Goal: Transaction & Acquisition: Purchase product/service

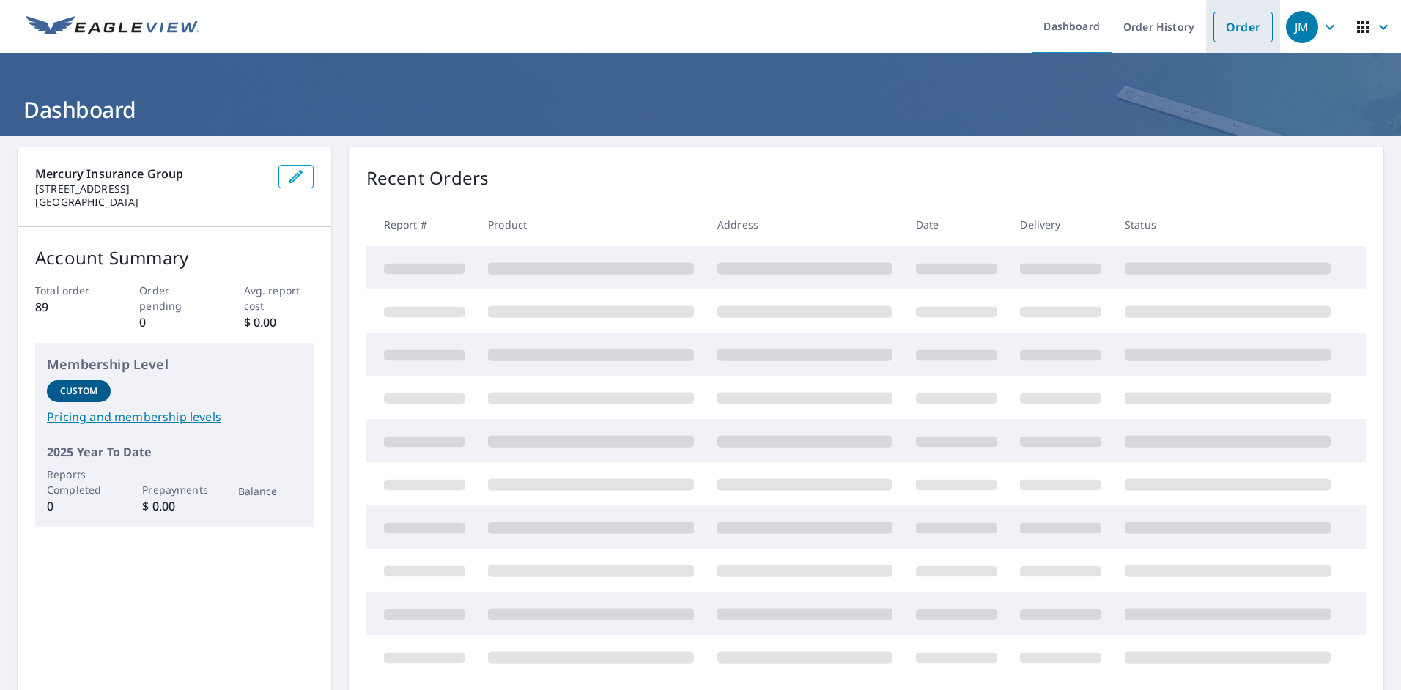
click at [1235, 23] on link "Order" at bounding box center [1242, 27] width 59 height 31
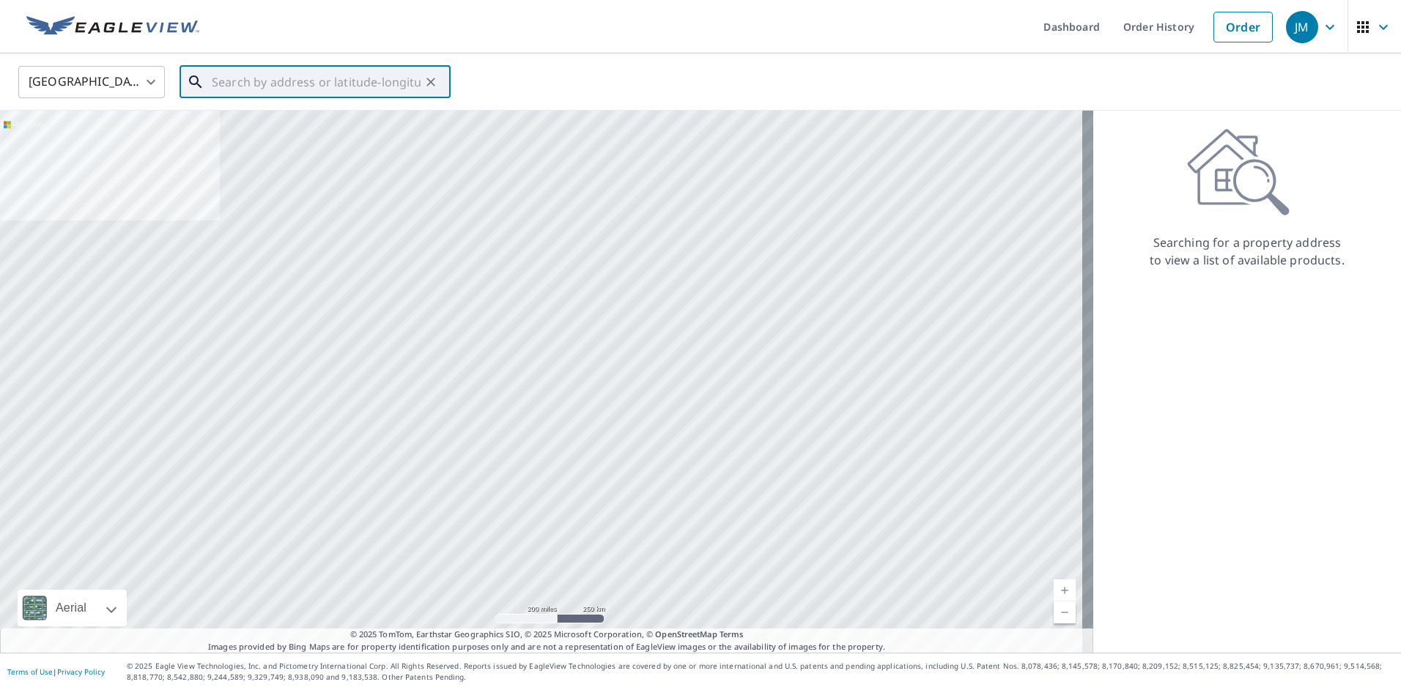
click at [391, 84] on input "text" at bounding box center [316, 82] width 209 height 41
paste input "[STREET_ADDRESS]"
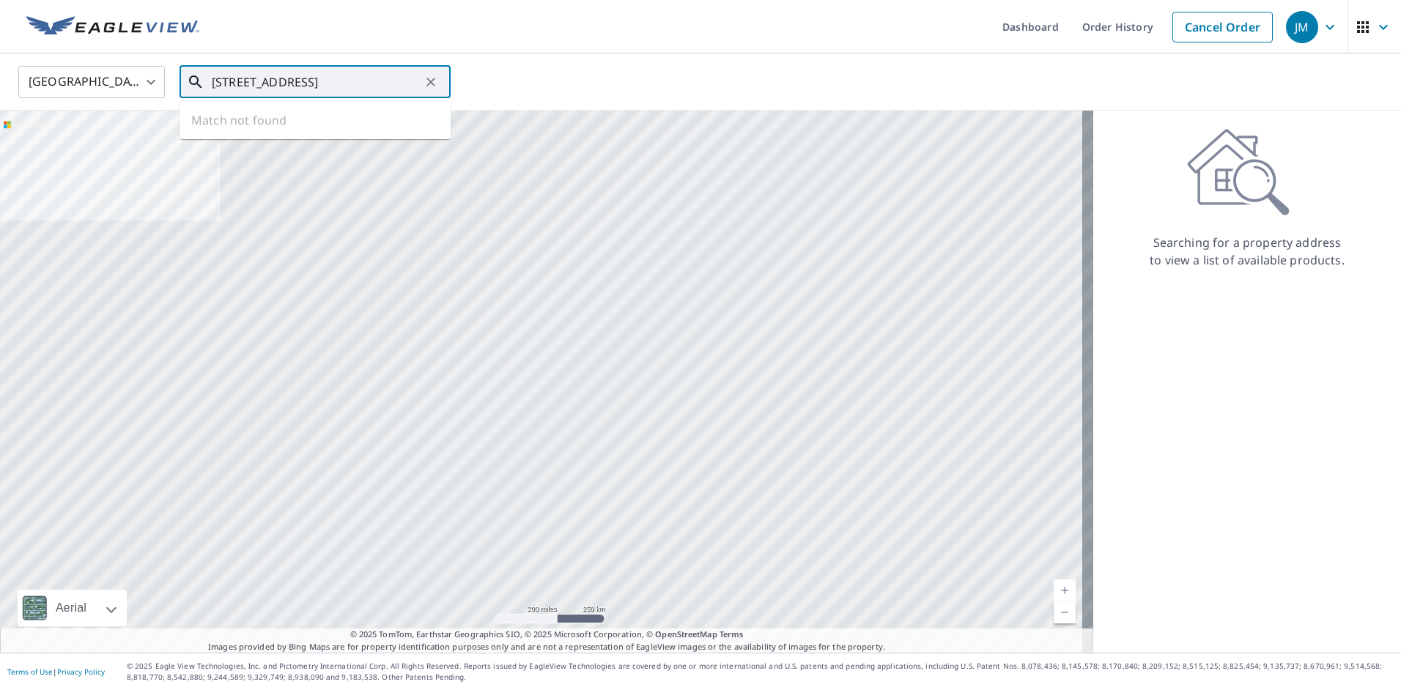
type input "[STREET_ADDRESS]"
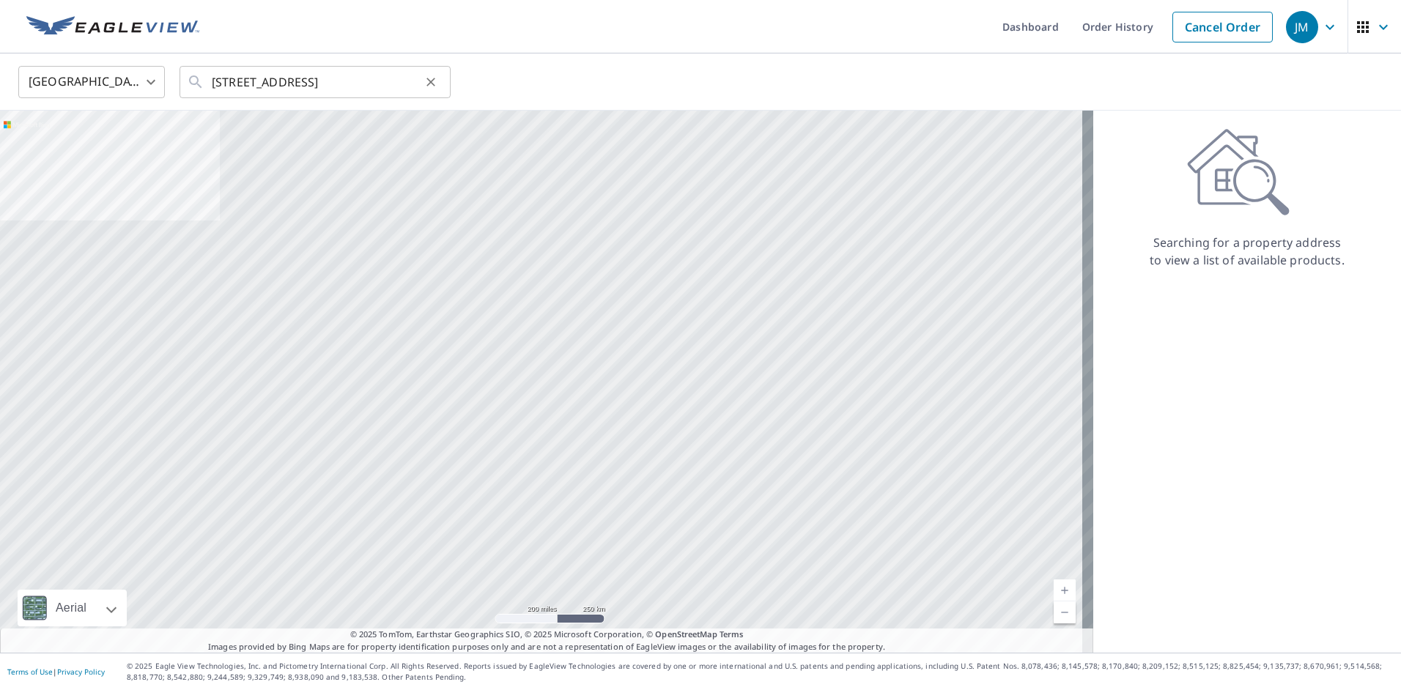
scroll to position [0, 0]
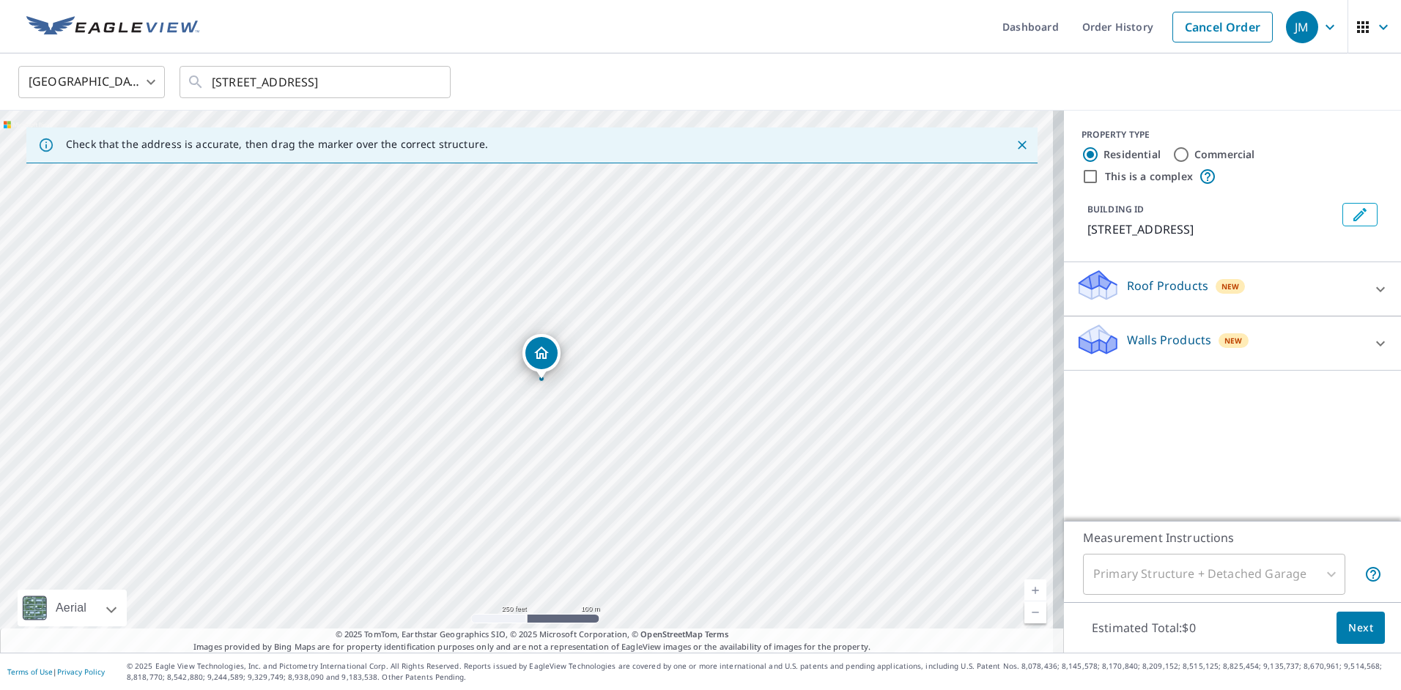
click at [1109, 294] on div "Roof Products New" at bounding box center [1219, 289] width 287 height 42
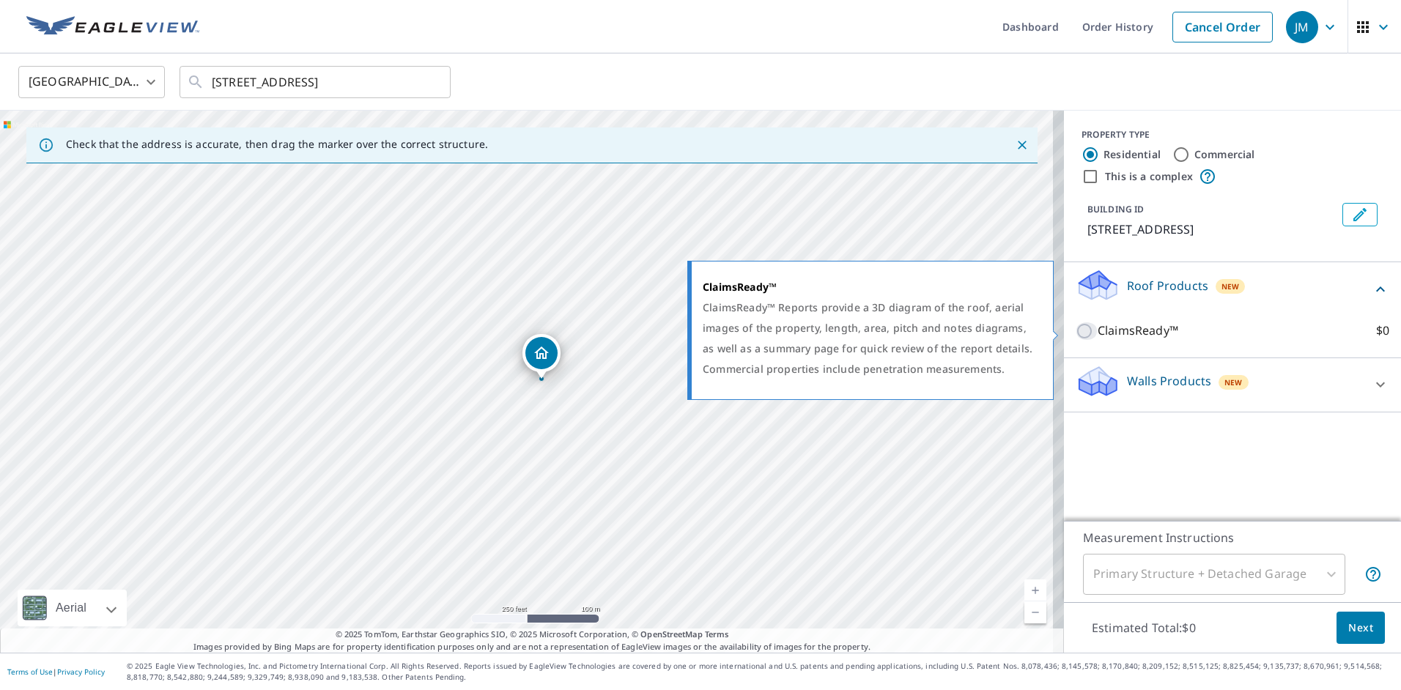
click at [1076, 337] on input "ClaimsReady™ $0" at bounding box center [1087, 331] width 22 height 18
checkbox input "true"
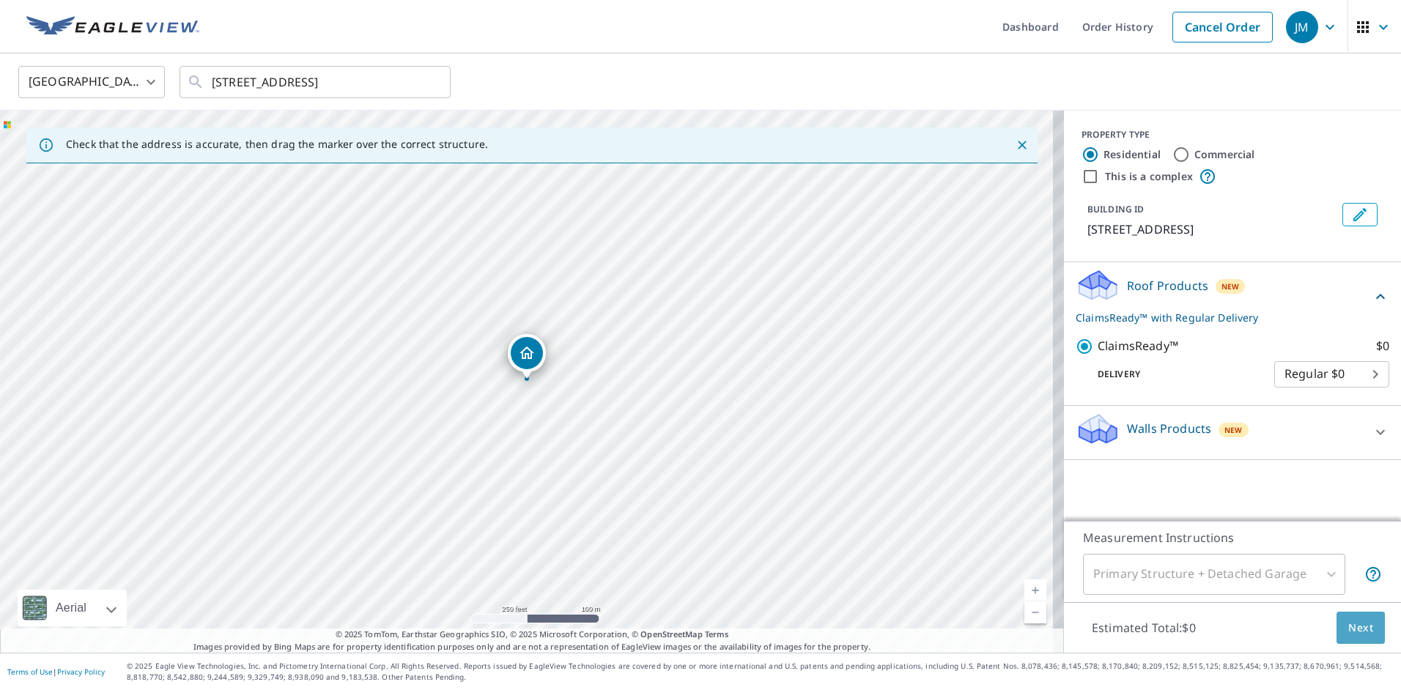
click at [1348, 622] on span "Next" at bounding box center [1360, 628] width 25 height 18
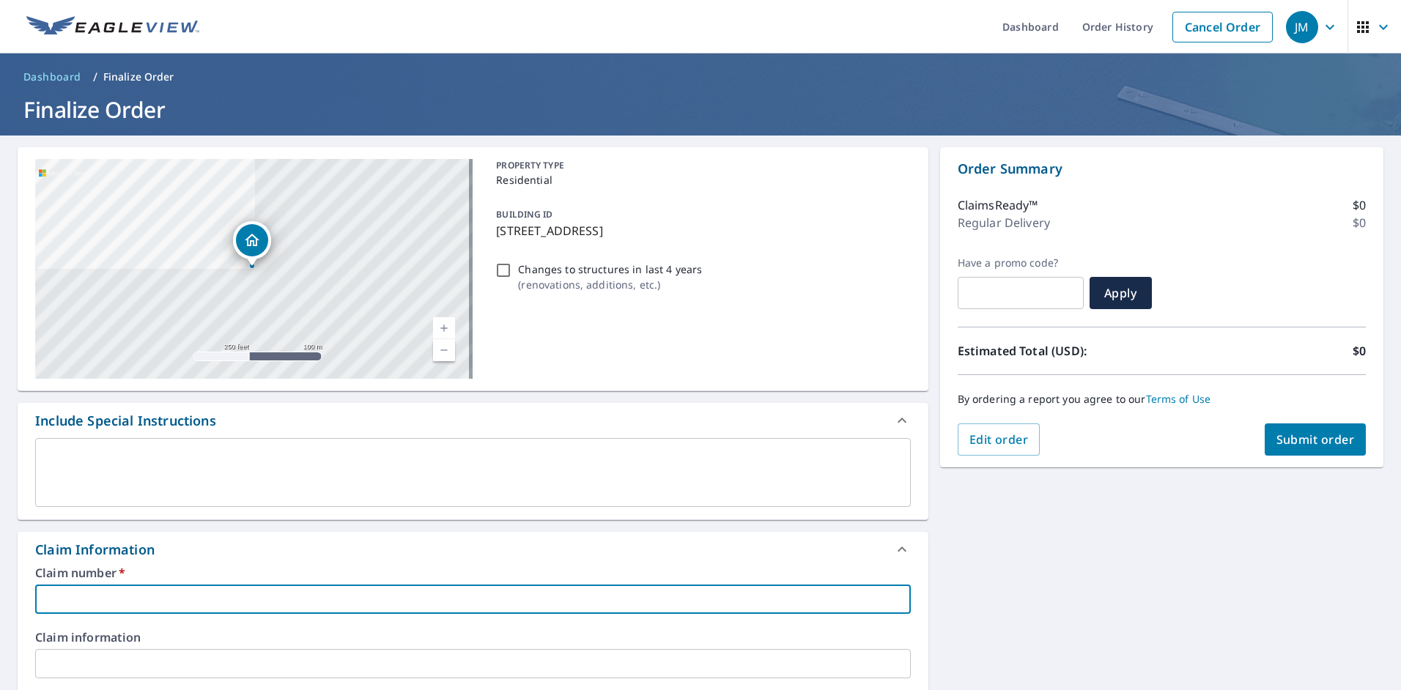
click at [138, 608] on input "text" at bounding box center [473, 599] width 876 height 29
paste input "TXHO-00041417"
type input "TXHO-00041417"
click at [84, 654] on input "text" at bounding box center [473, 663] width 876 height 29
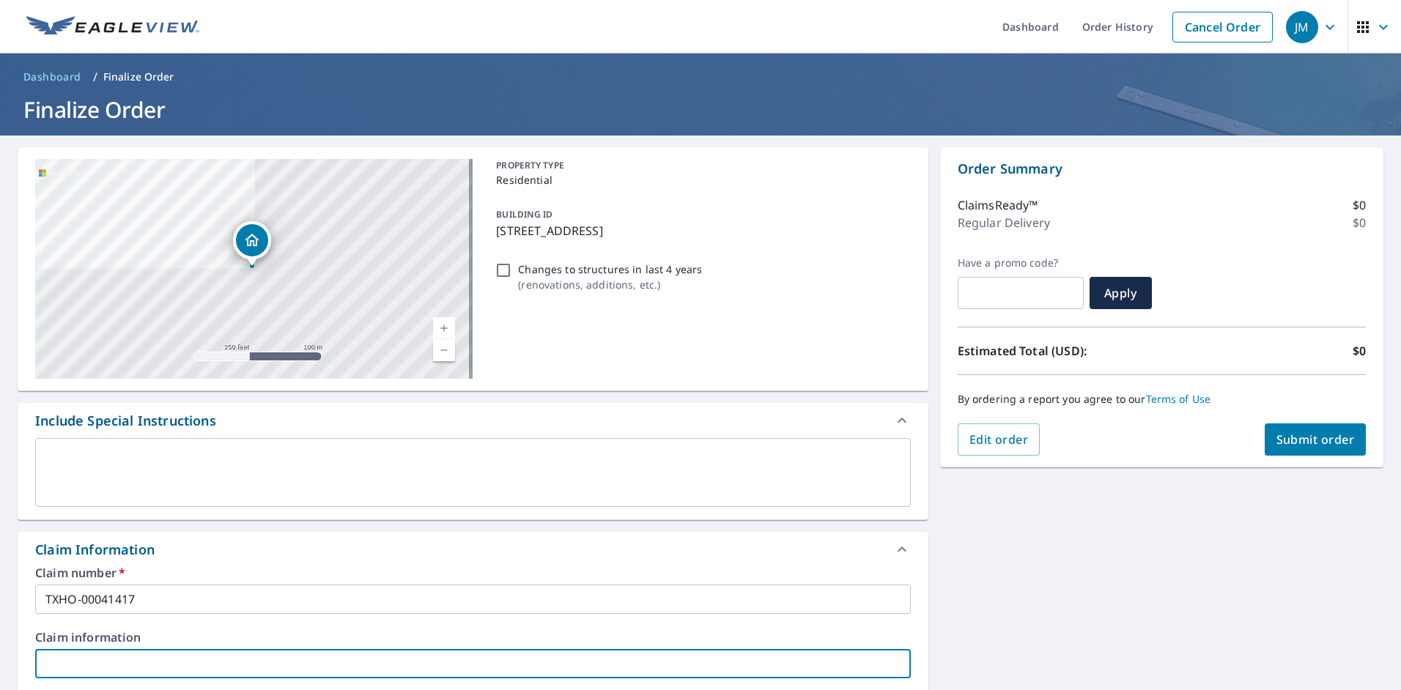
click at [318, 651] on input "text" at bounding box center [473, 663] width 876 height 29
paste input "[PERSON_NAME]"
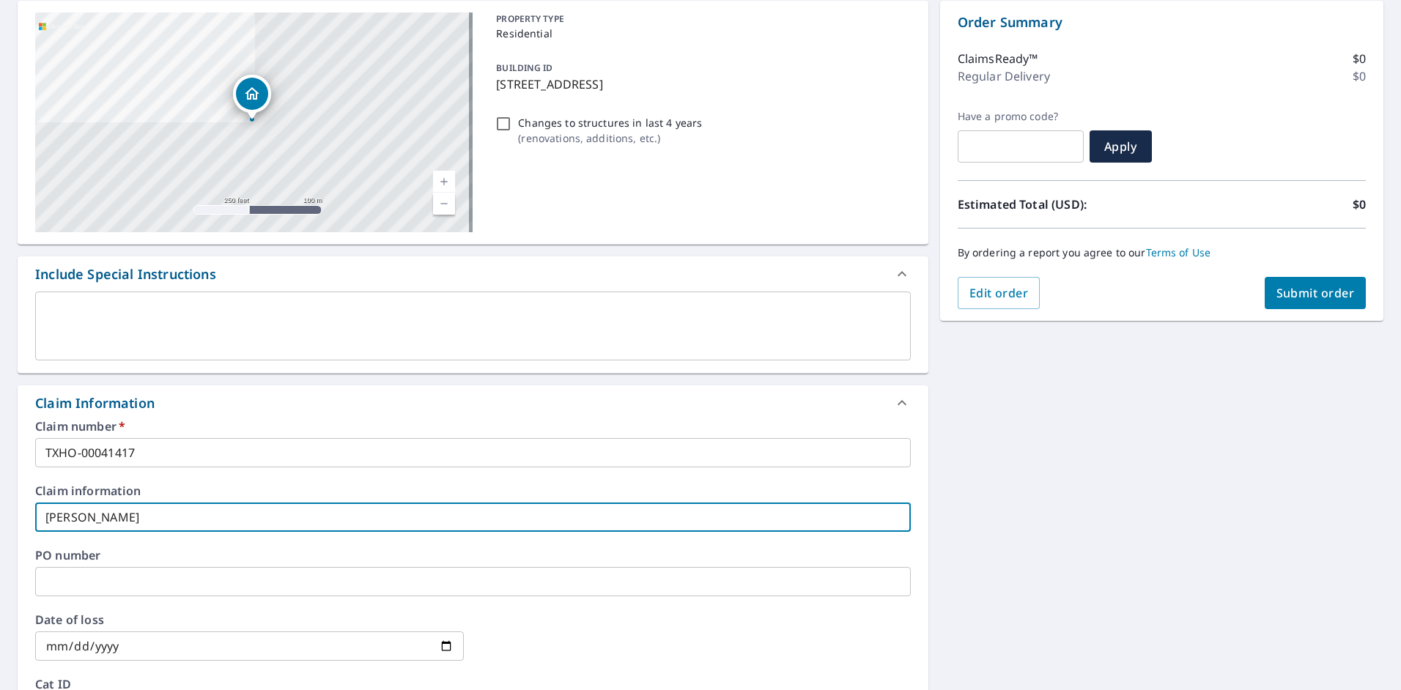
scroll to position [220, 0]
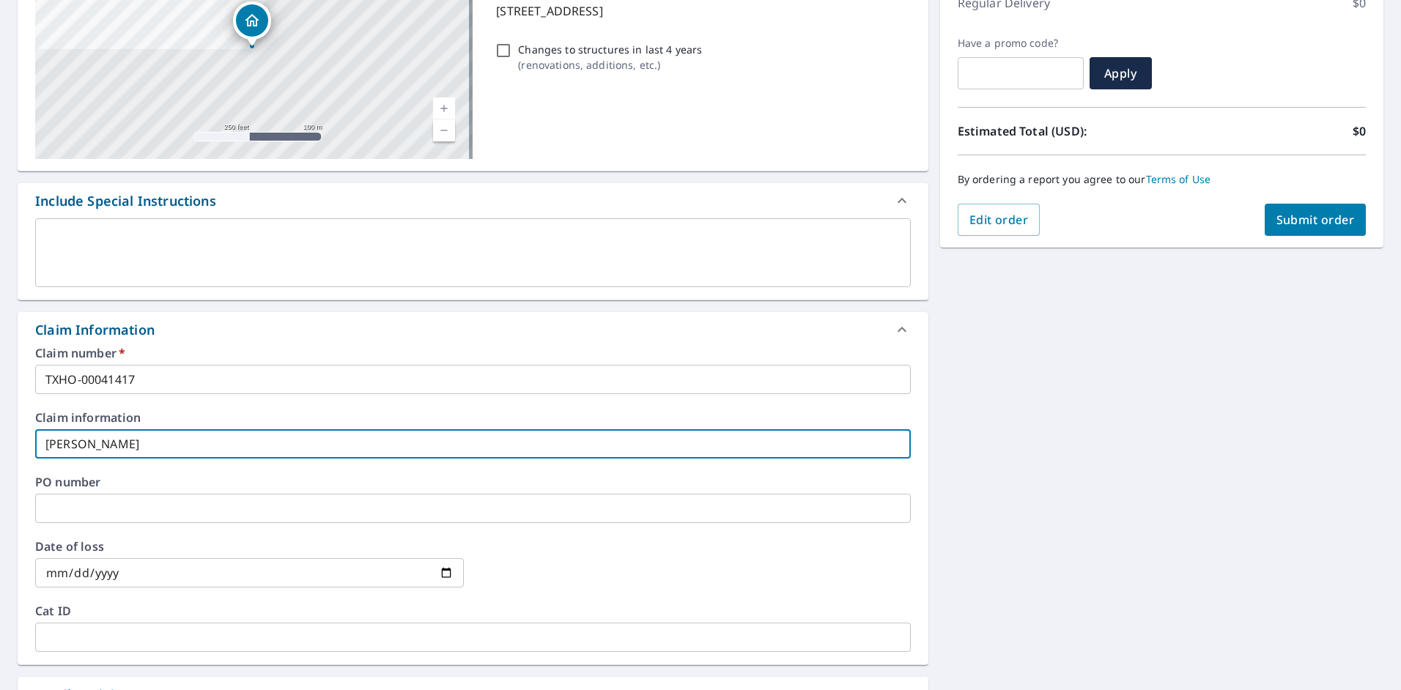
type input "[PERSON_NAME]"
click at [113, 511] on input "text" at bounding box center [473, 508] width 876 height 29
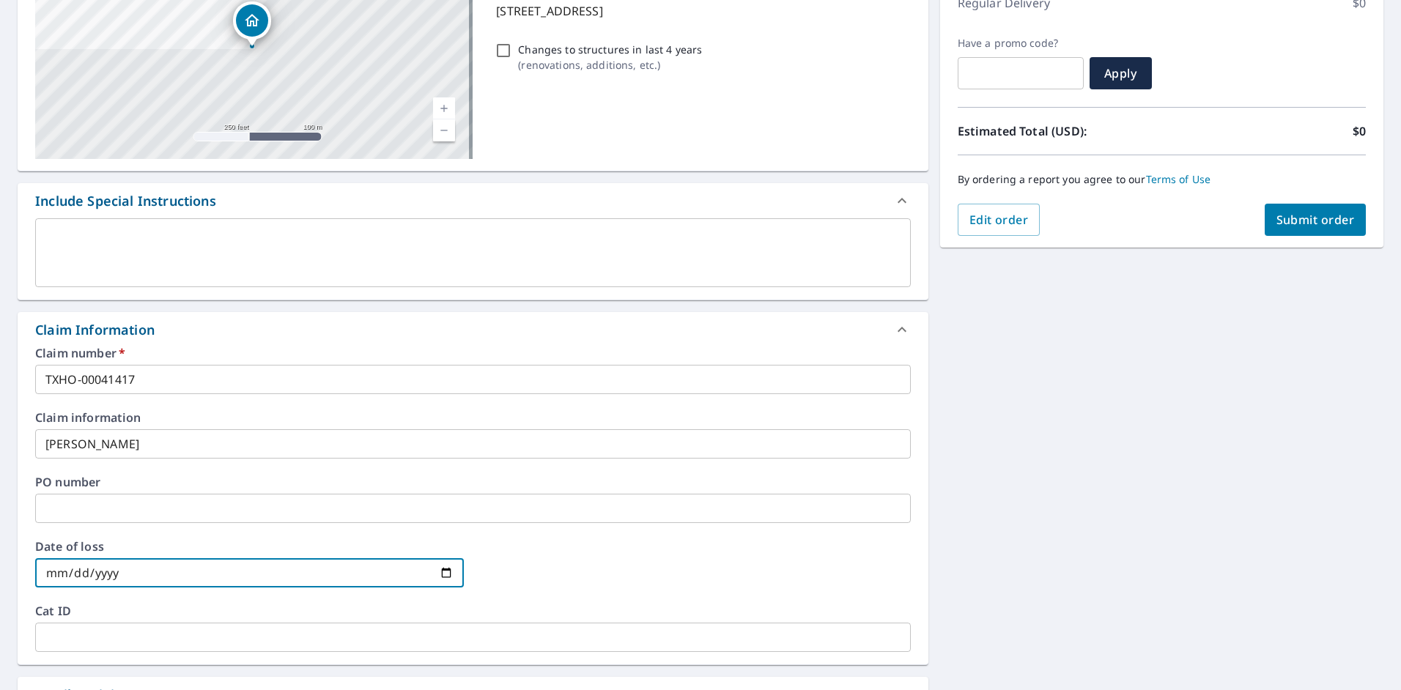
click at [54, 571] on input "date" at bounding box center [249, 572] width 429 height 29
type input "[DATE]"
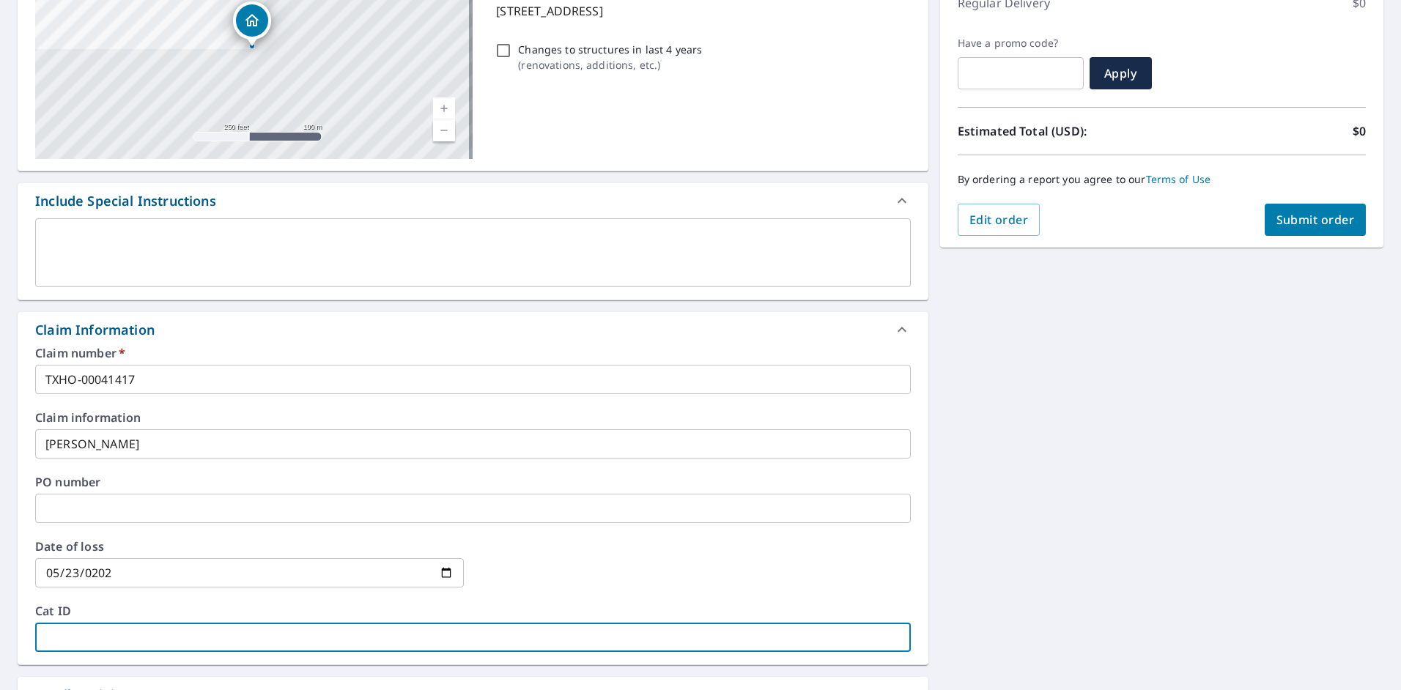
click at [108, 643] on input "text" at bounding box center [473, 637] width 876 height 29
drag, startPoint x: 114, startPoint y: 629, endPoint x: 97, endPoint y: 648, distance: 25.4
click at [114, 629] on input "text" at bounding box center [473, 637] width 876 height 29
type input "2443"
click at [788, 561] on div at bounding box center [695, 573] width 429 height 64
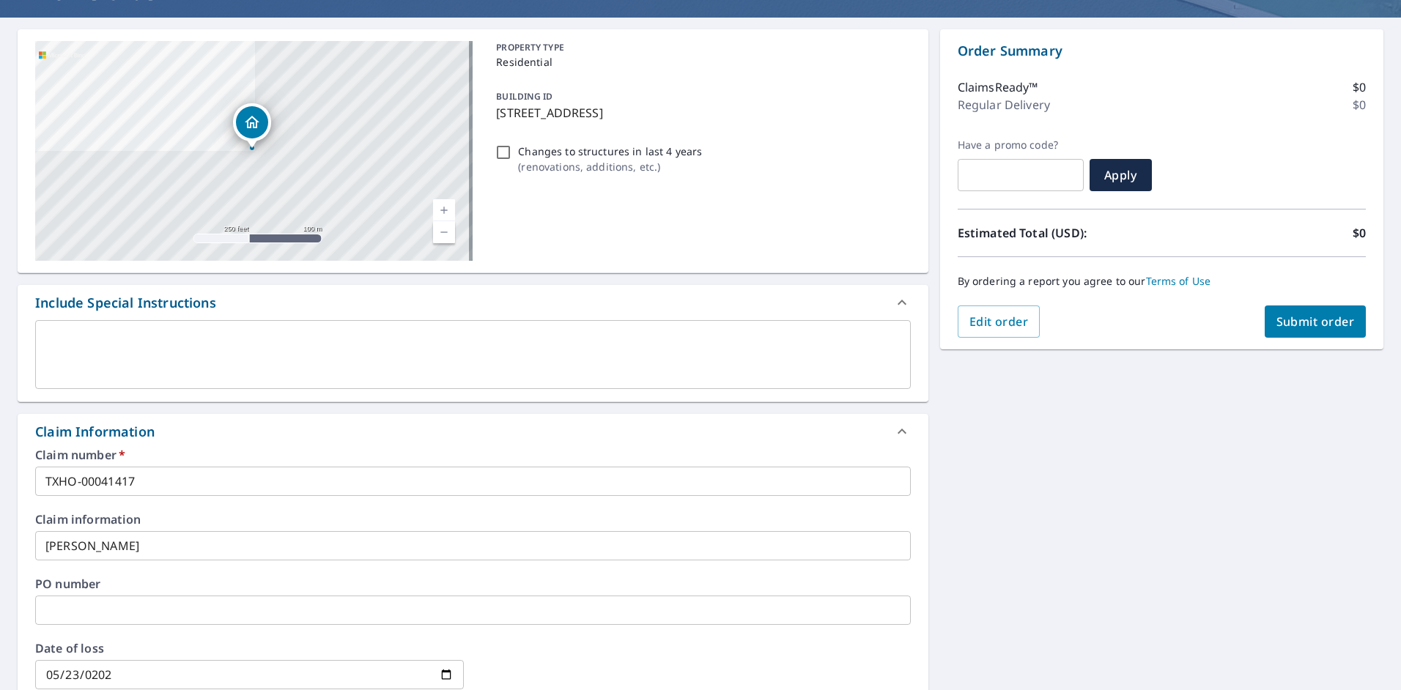
scroll to position [45, 0]
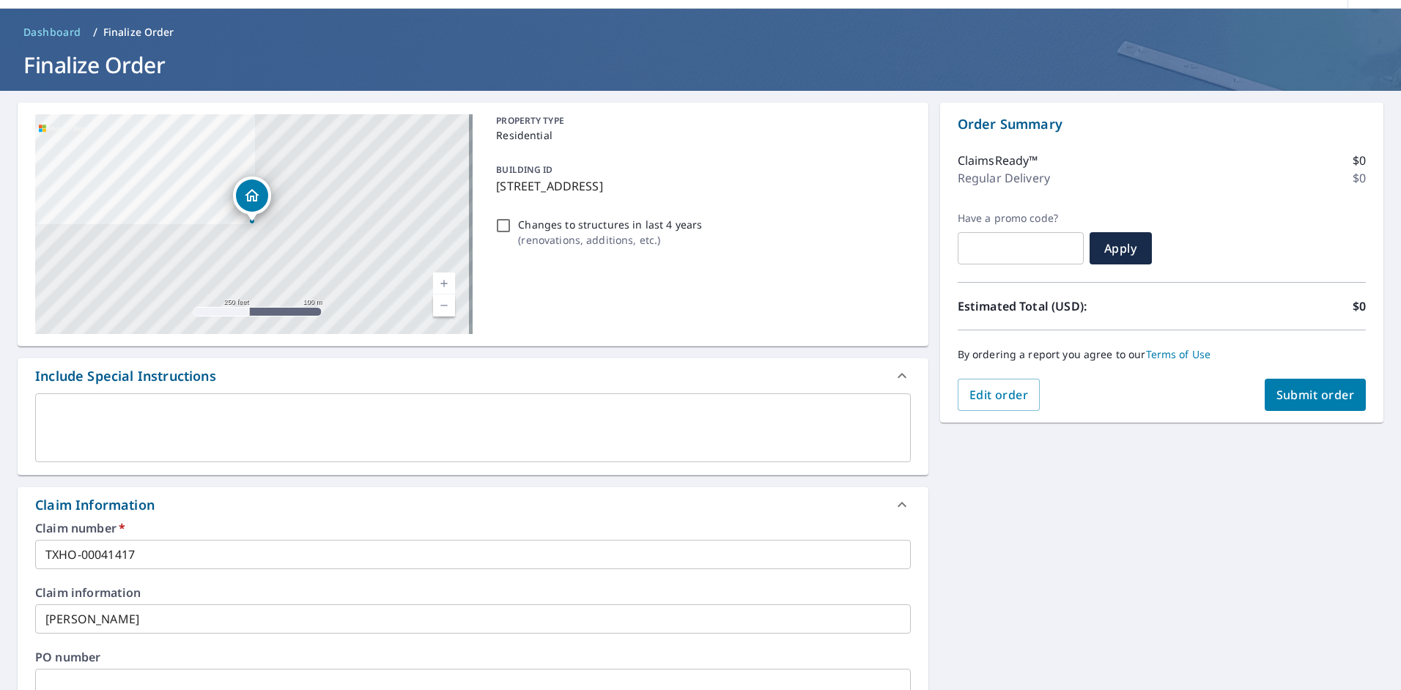
click at [1299, 397] on span "Submit order" at bounding box center [1316, 395] width 78 height 16
